Goal: Find specific page/section: Find specific page/section

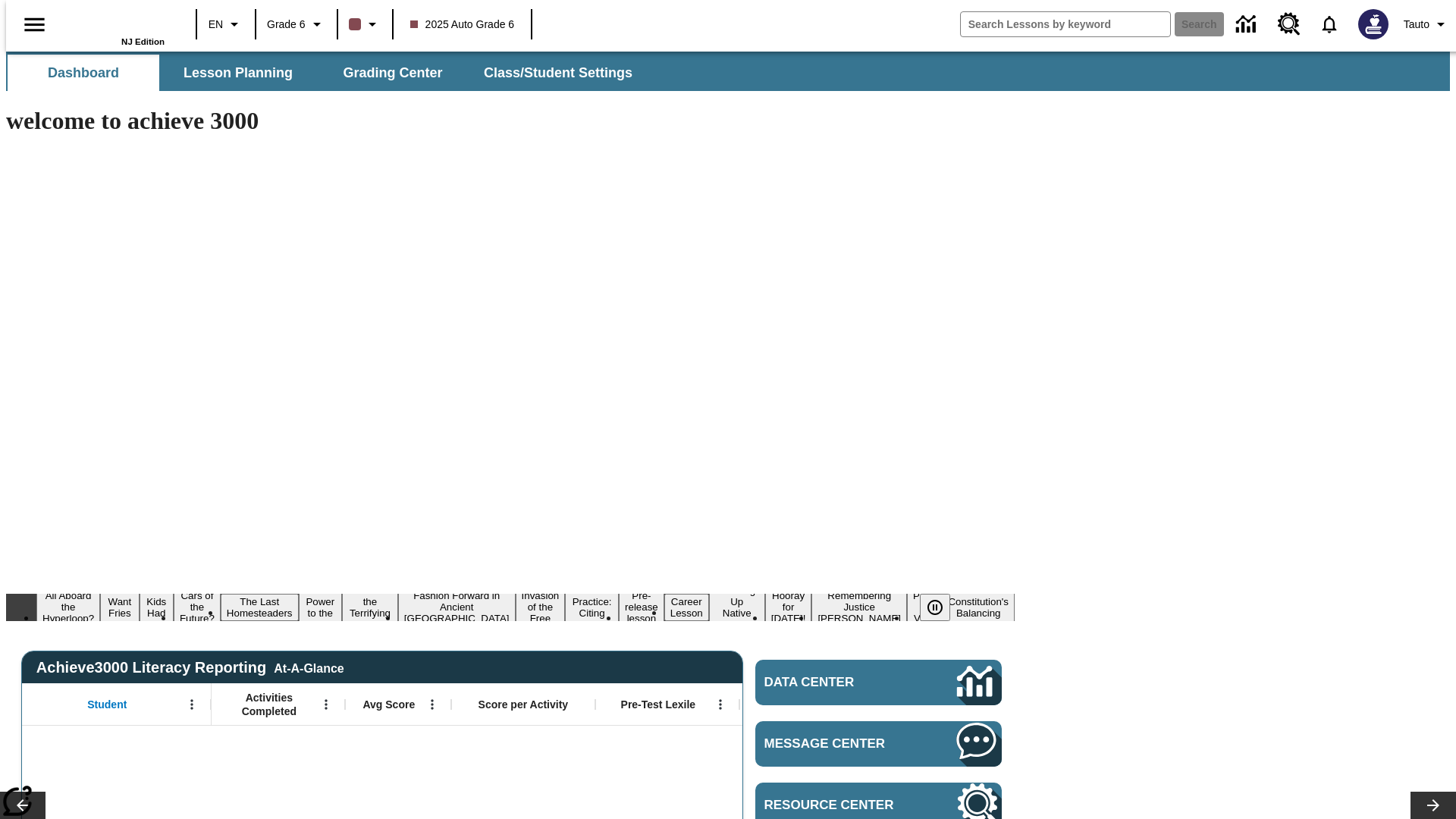
type input "-1"
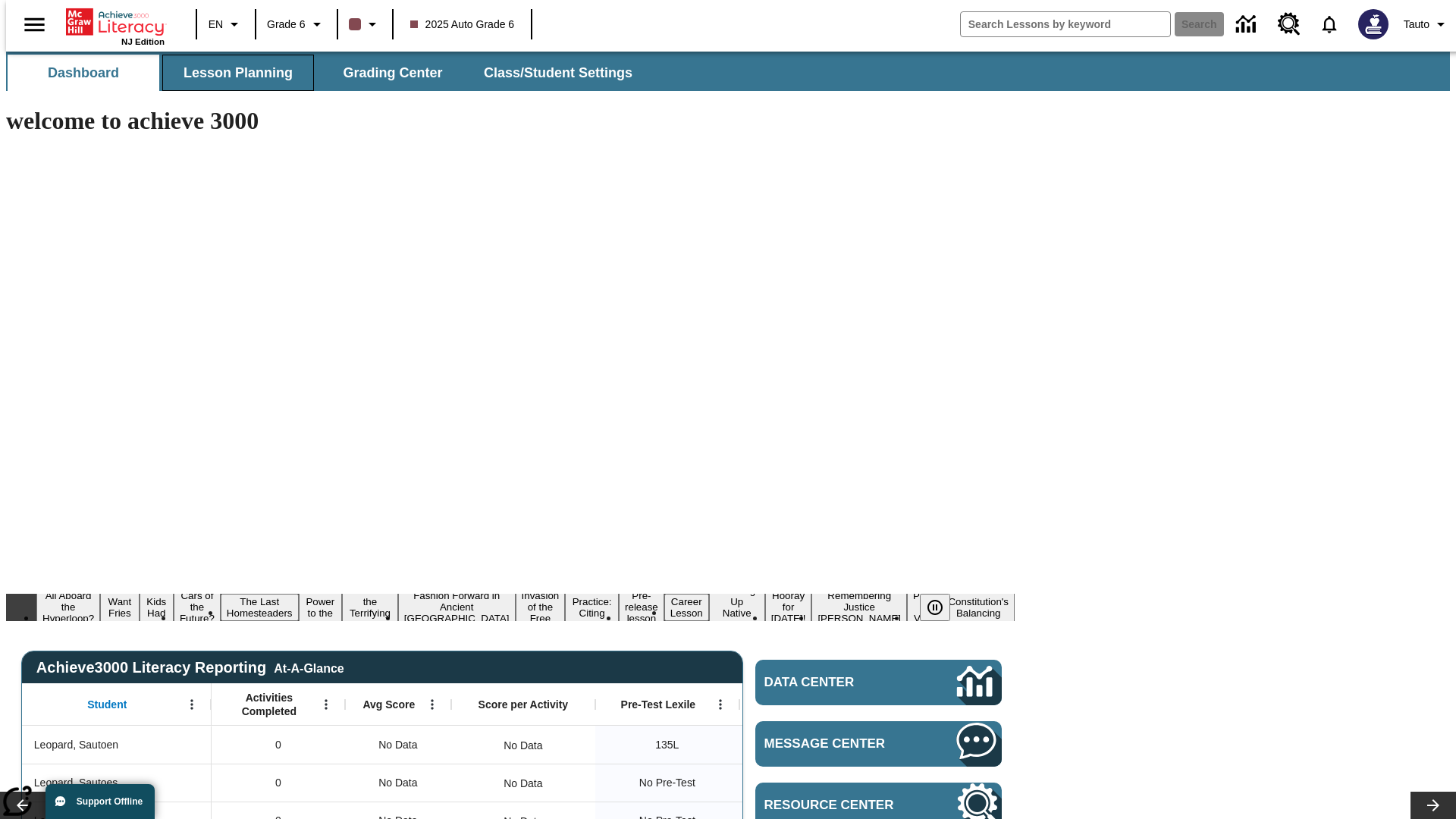
click at [232, 73] on span "Lesson Planning" at bounding box center [238, 73] width 109 height 18
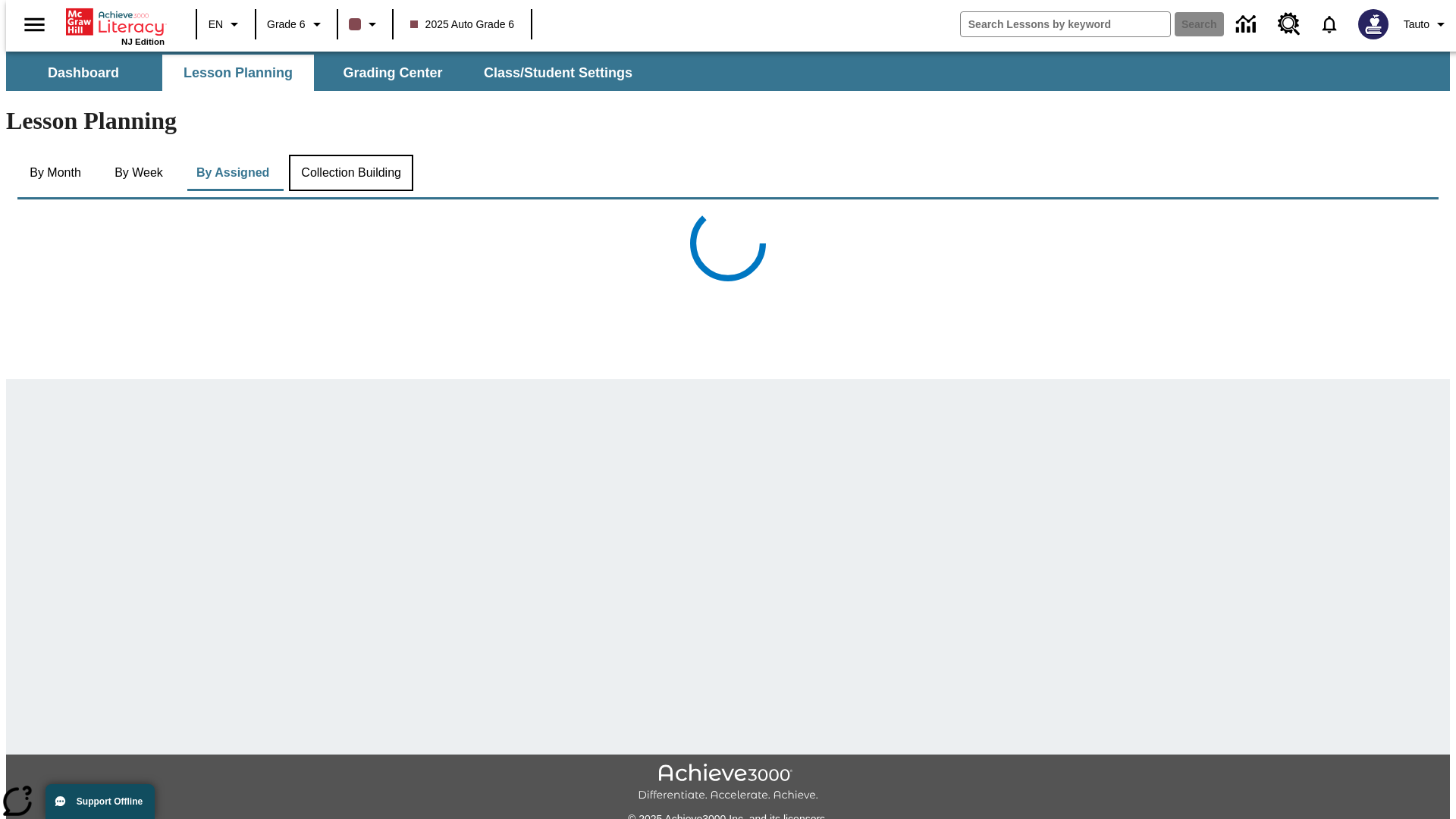
click at [350, 155] on button "Collection Building" at bounding box center [351, 173] width 124 height 36
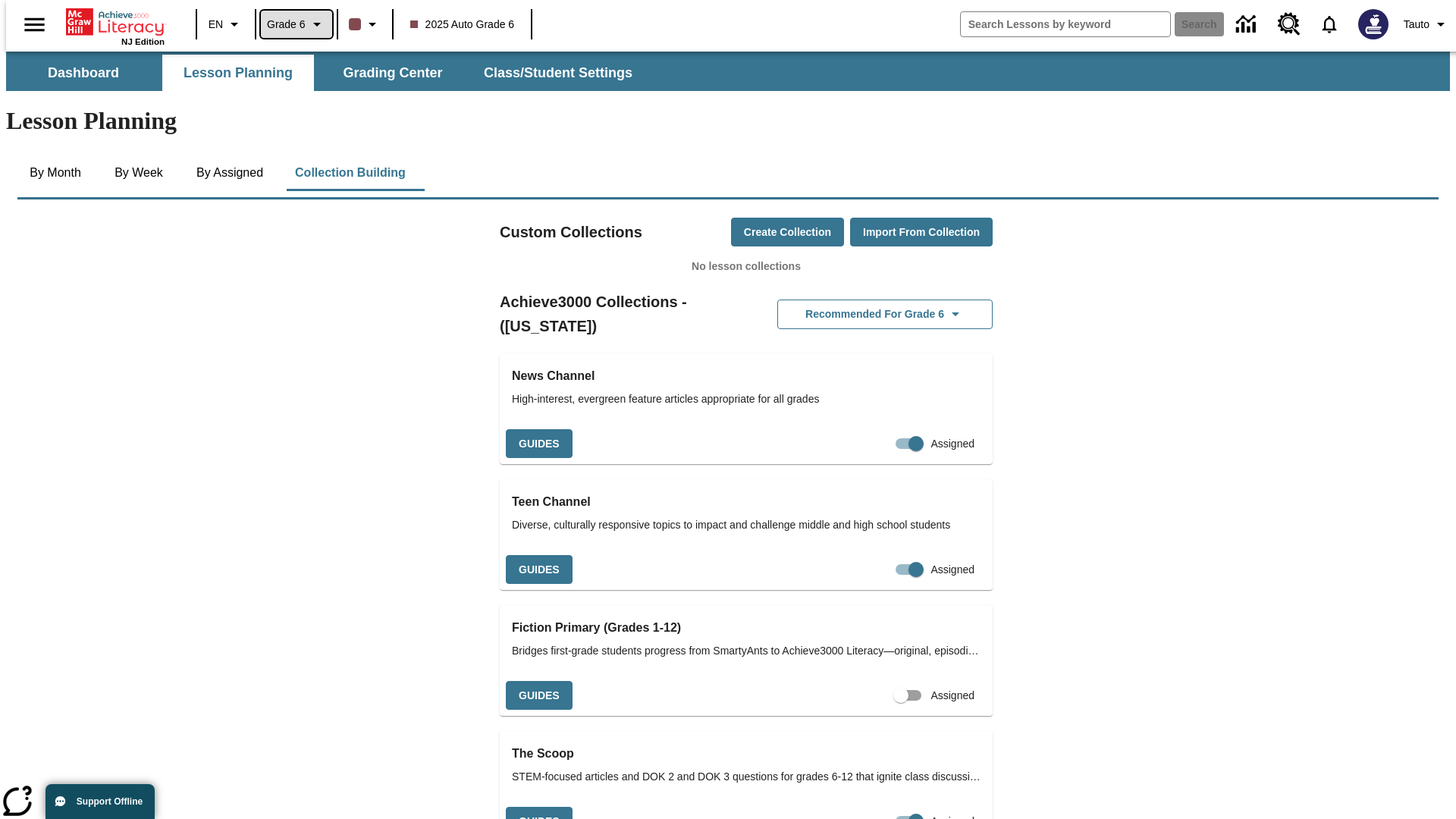
click at [290, 24] on span "Grade 6" at bounding box center [286, 24] width 38 height 16
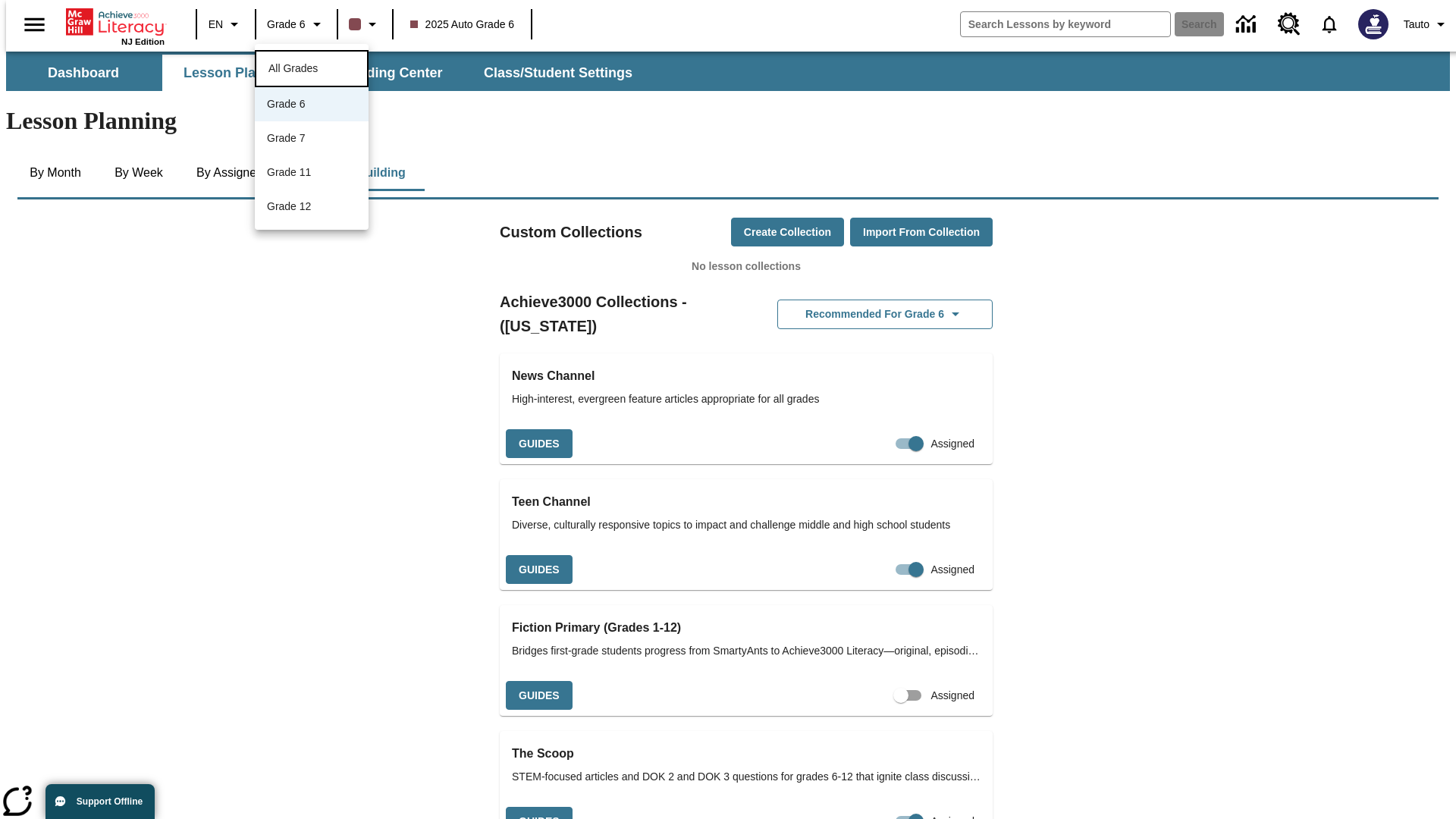
click at [312, 67] on span "All Grades" at bounding box center [293, 68] width 49 height 12
